Goal: Information Seeking & Learning: Check status

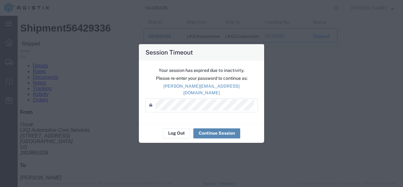
click at [213, 128] on button "Continue Session" at bounding box center [216, 133] width 47 height 10
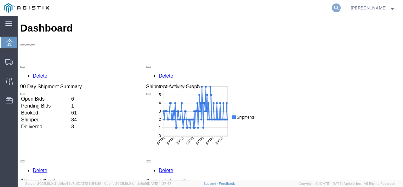
click at [341, 8] on icon at bounding box center [336, 7] width 9 height 9
click at [289, 8] on input "search" at bounding box center [235, 7] width 191 height 15
paste input "56496881"
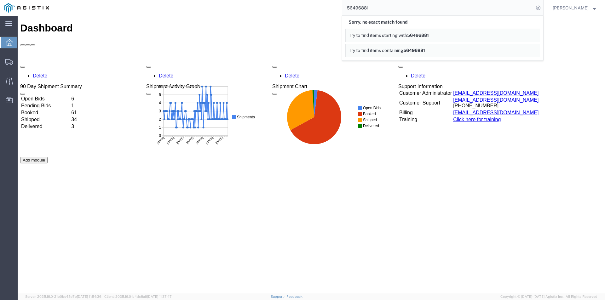
drag, startPoint x: 388, startPoint y: 9, endPoint x: 312, endPoint y: 2, distance: 76.6
click at [312, 2] on div "56496881 Sorry, no exact match found Try to find items starting with 56496881 T…" at bounding box center [299, 8] width 490 height 16
paste input "62878"
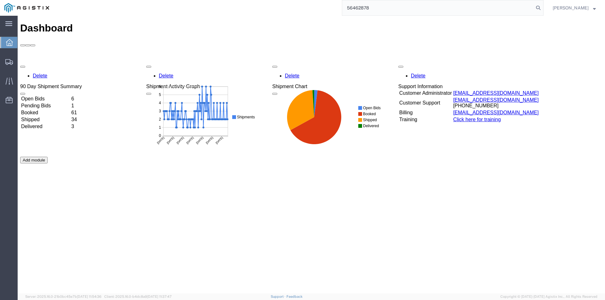
type input "56462878"
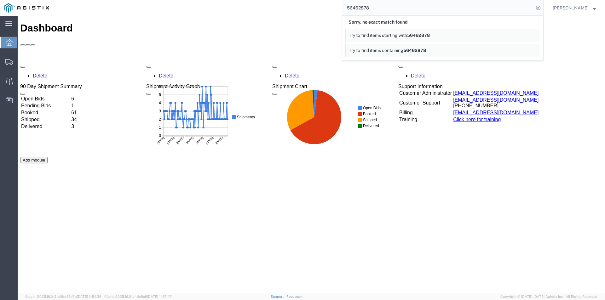
click at [70, 103] on td "Pending Bids" at bounding box center [45, 106] width 49 height 6
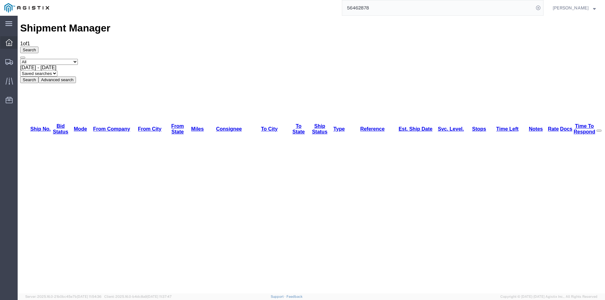
click at [10, 39] on div at bounding box center [9, 42] width 18 height 13
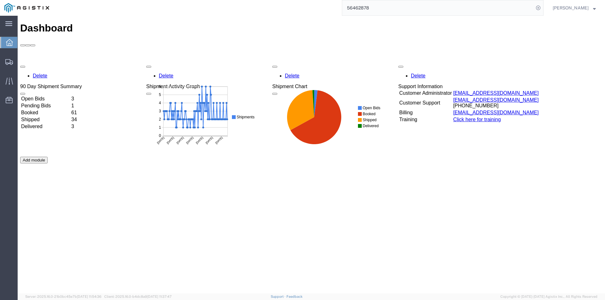
click at [70, 96] on td "Open Bids" at bounding box center [45, 99] width 49 height 6
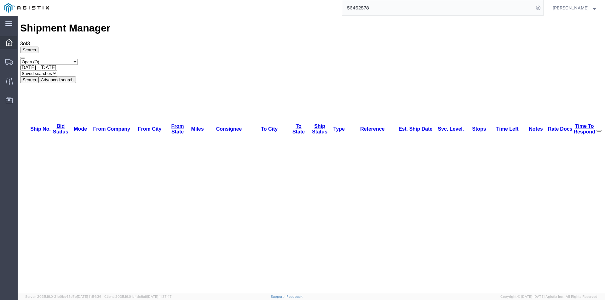
click at [8, 44] on icon at bounding box center [9, 42] width 7 height 7
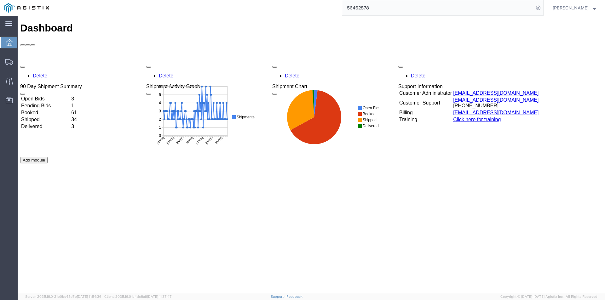
click at [70, 103] on td "Pending Bids" at bounding box center [45, 106] width 49 height 6
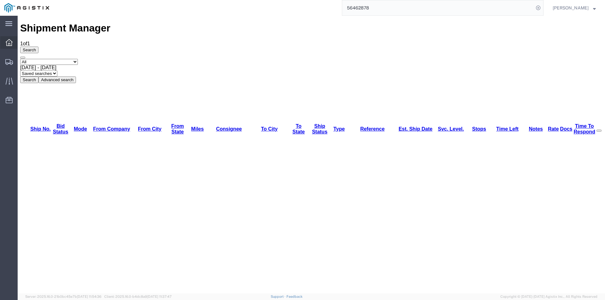
click at [11, 42] on icon at bounding box center [9, 42] width 7 height 7
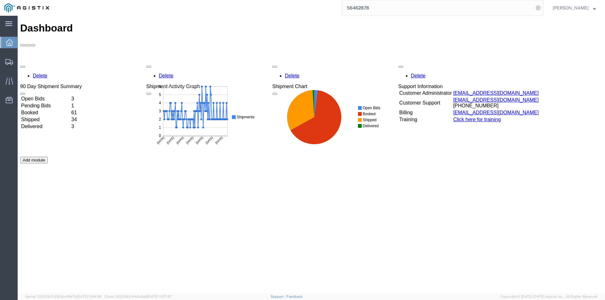
click at [70, 96] on td "Open Bids" at bounding box center [45, 99] width 49 height 6
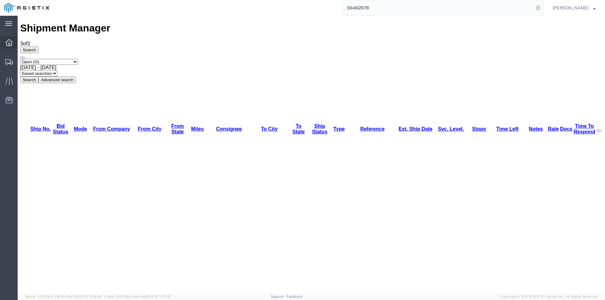
click at [5, 47] on div at bounding box center [9, 42] width 18 height 13
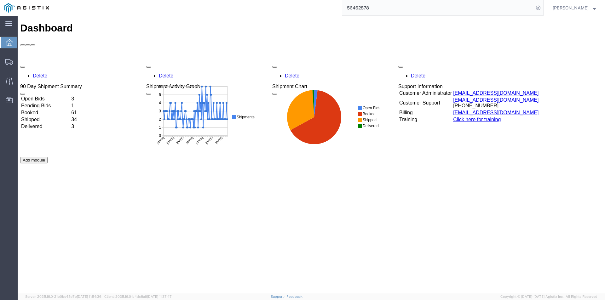
click at [63, 96] on td "Open Bids" at bounding box center [45, 99] width 49 height 6
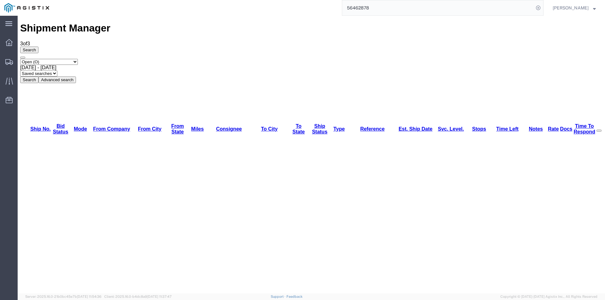
drag, startPoint x: 391, startPoint y: 5, endPoint x: 333, endPoint y: 3, distance: 58.6
click at [334, 3] on div "56462878" at bounding box center [299, 8] width 490 height 16
click at [13, 44] on div at bounding box center [9, 42] width 18 height 13
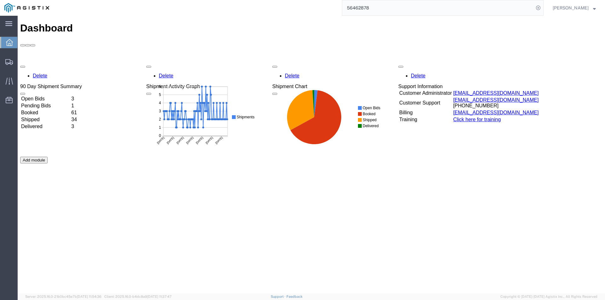
click at [81, 96] on td "3" at bounding box center [76, 99] width 10 height 6
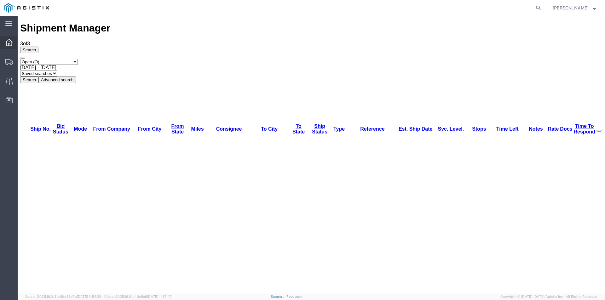
click at [10, 45] on icon at bounding box center [9, 42] width 7 height 7
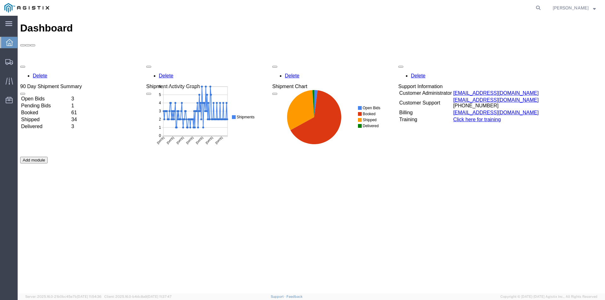
click at [70, 103] on td "Pending Bids" at bounding box center [45, 106] width 49 height 6
